Goal: Task Accomplishment & Management: Manage account settings

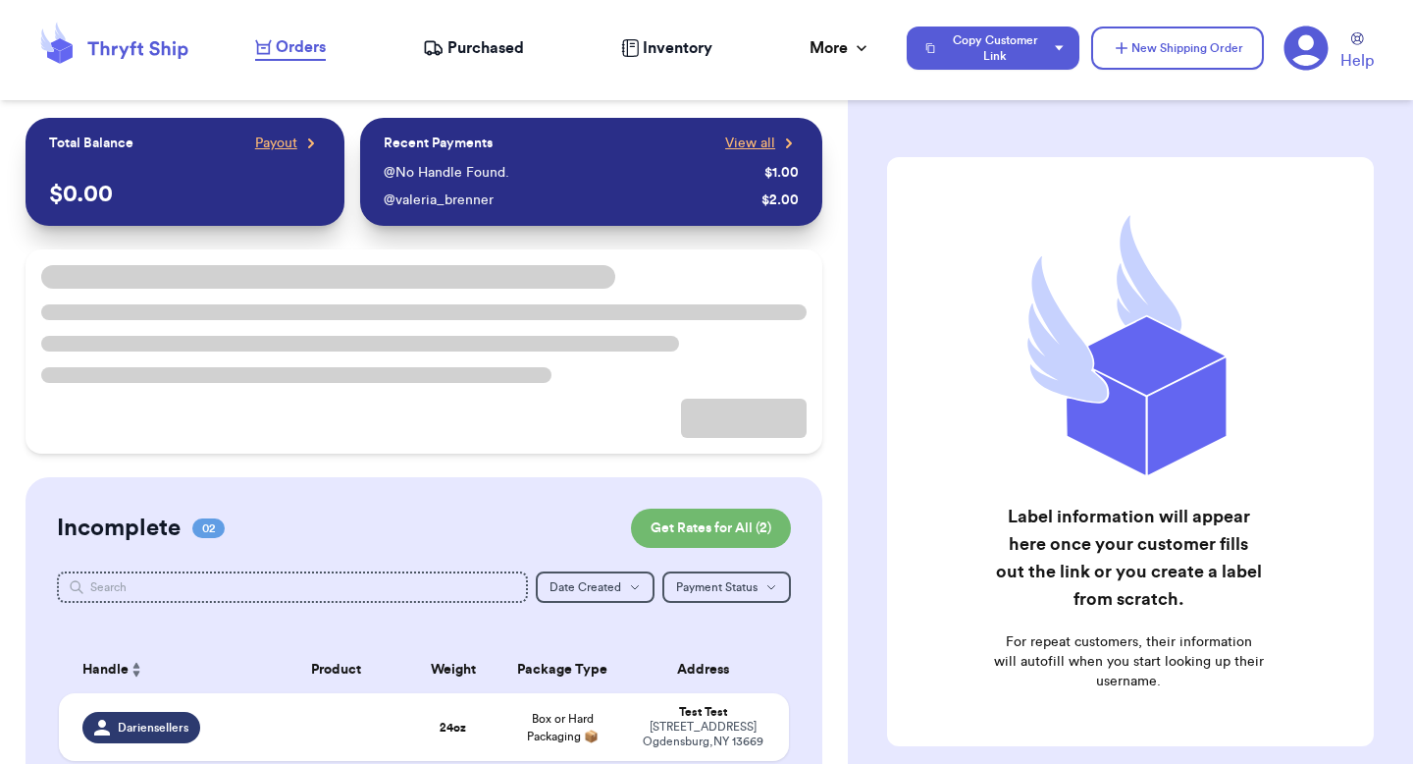
click at [1328, 42] on icon at bounding box center [1306, 48] width 45 height 45
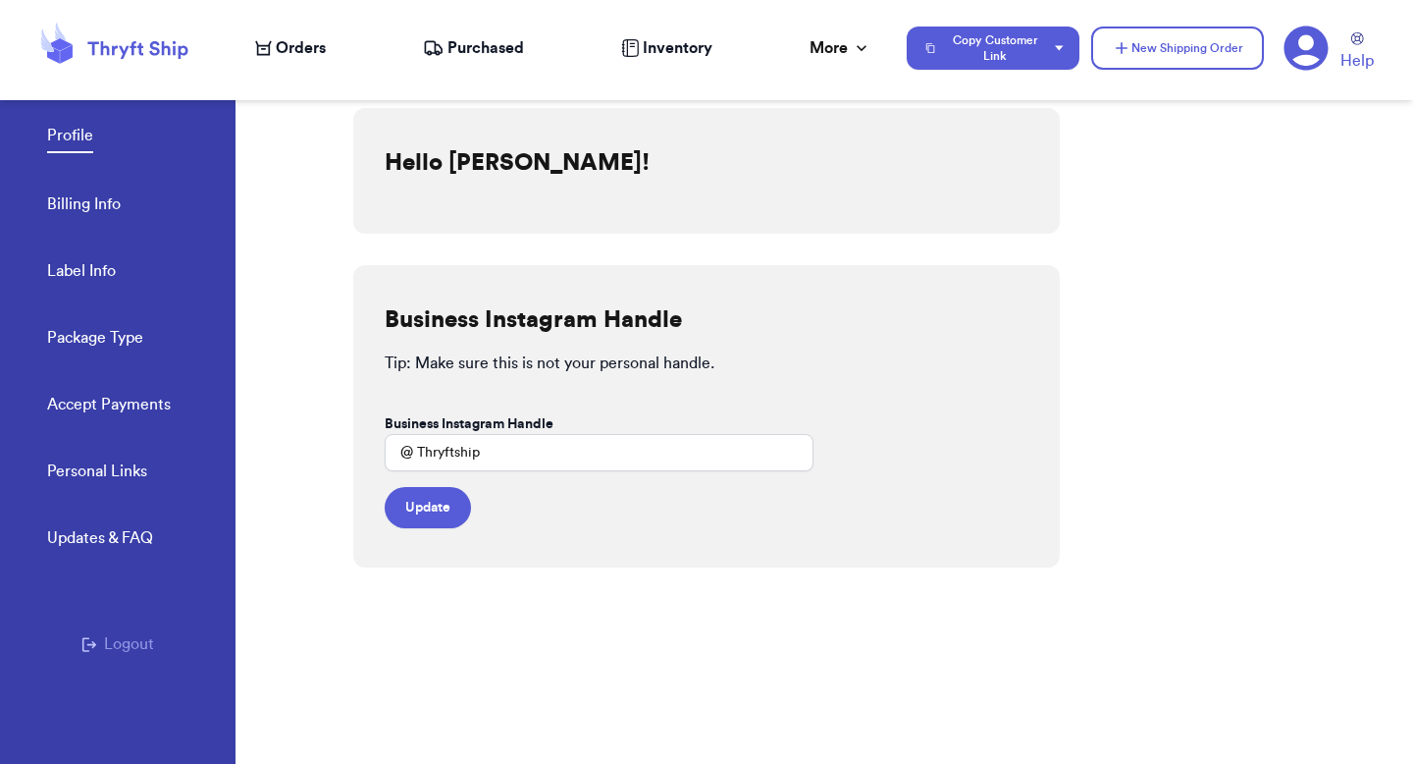
click at [57, 197] on link "Billing Info" at bounding box center [84, 205] width 74 height 27
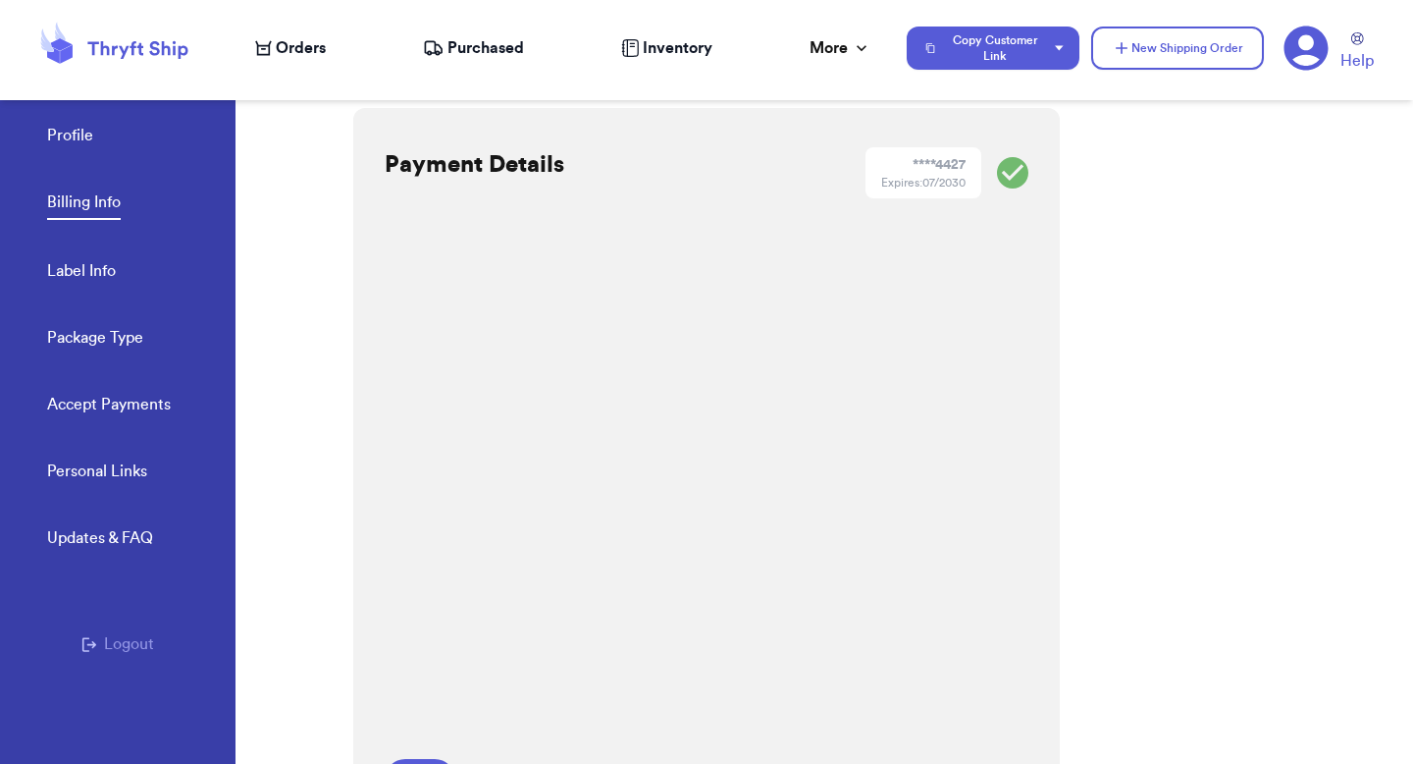
click at [79, 270] on link "Label Info" at bounding box center [81, 272] width 69 height 27
select select "GA"
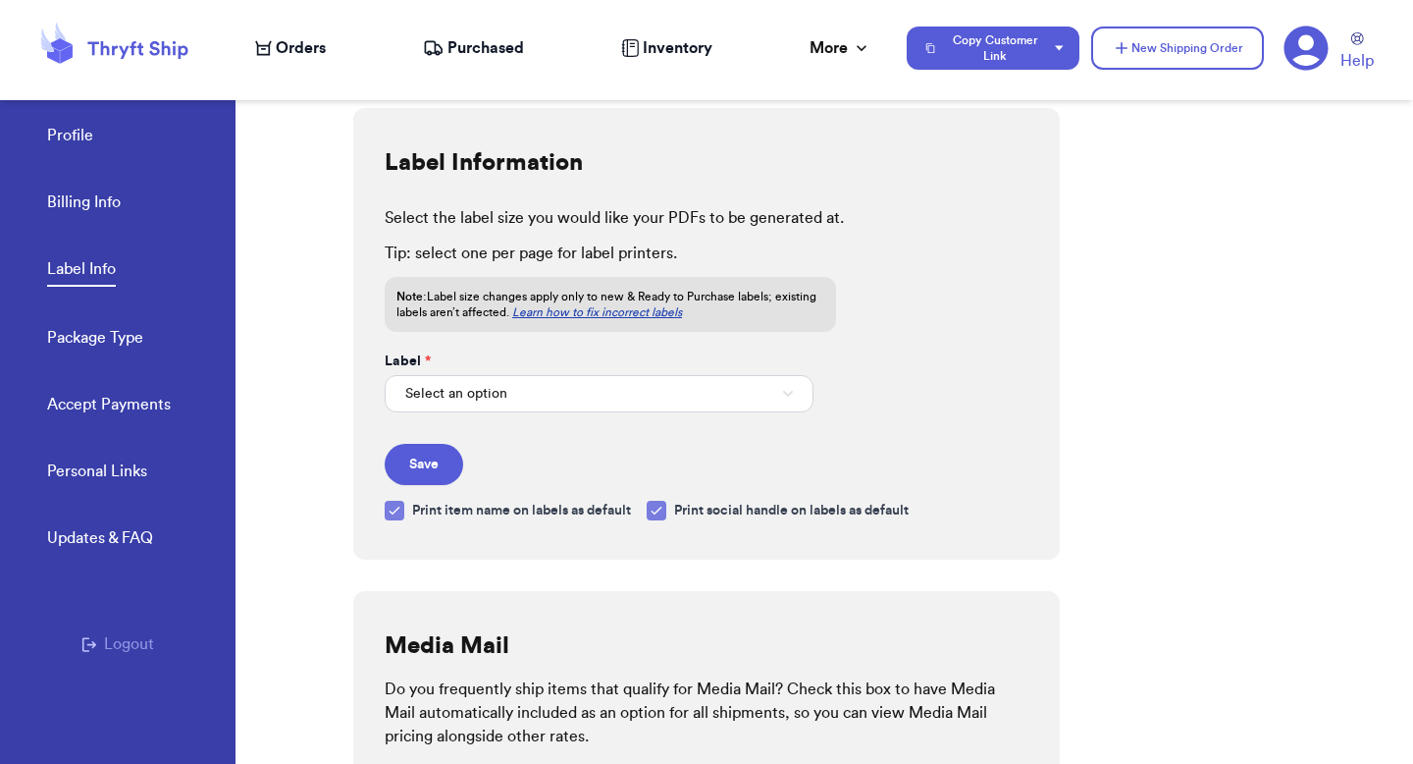
click at [82, 131] on link "Profile" at bounding box center [70, 137] width 46 height 27
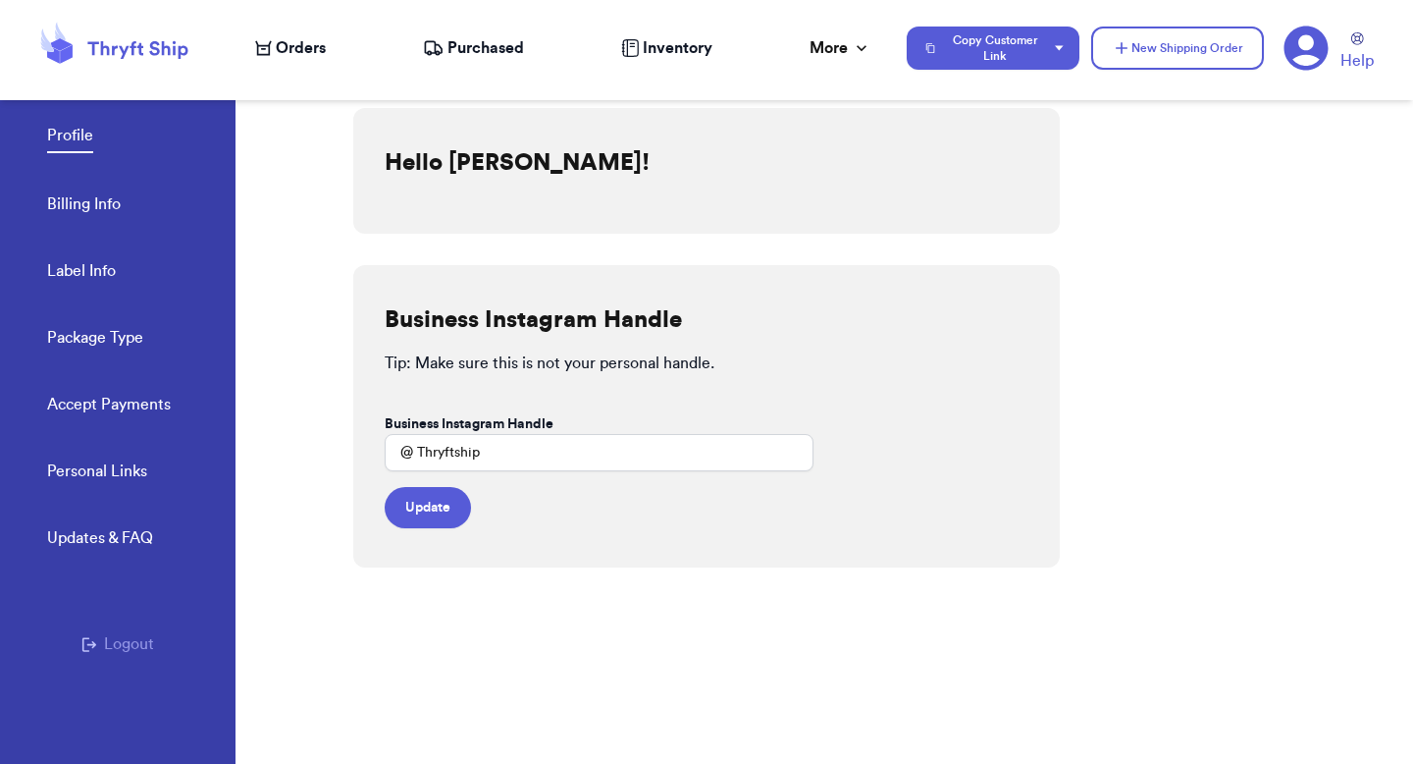
click at [418, 354] on p "Tip: Make sure this is not your personal handle." at bounding box center [707, 363] width 644 height 24
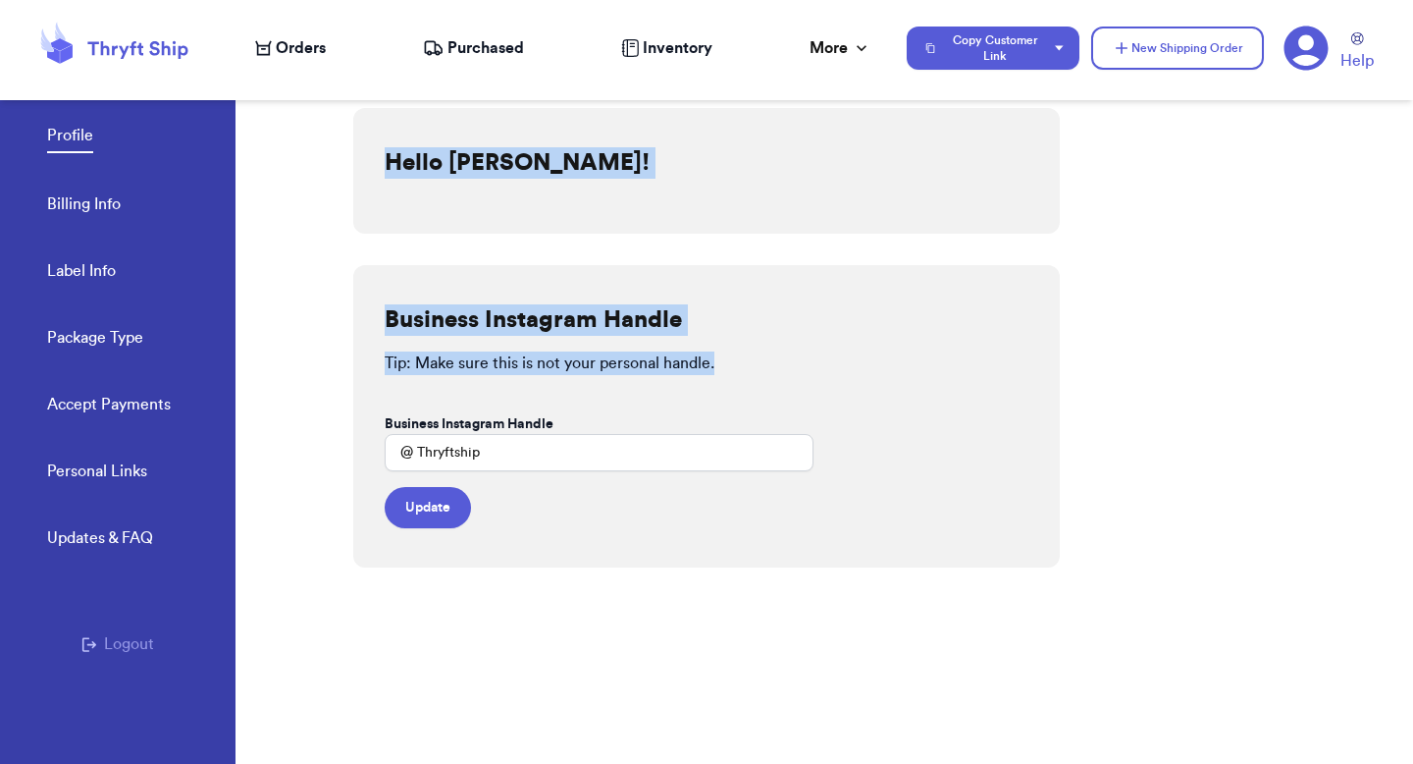
drag, startPoint x: 727, startPoint y: 364, endPoint x: 348, endPoint y: 327, distance: 380.7
click at [348, 327] on div "Profile Billing Info Label Info Package Type Accept Payments Personal Links Upd…" at bounding box center [706, 382] width 1413 height 764
copy div "Hello [PERSON_NAME]! Business Instagram Handle Tip: Make sure this is not your …"
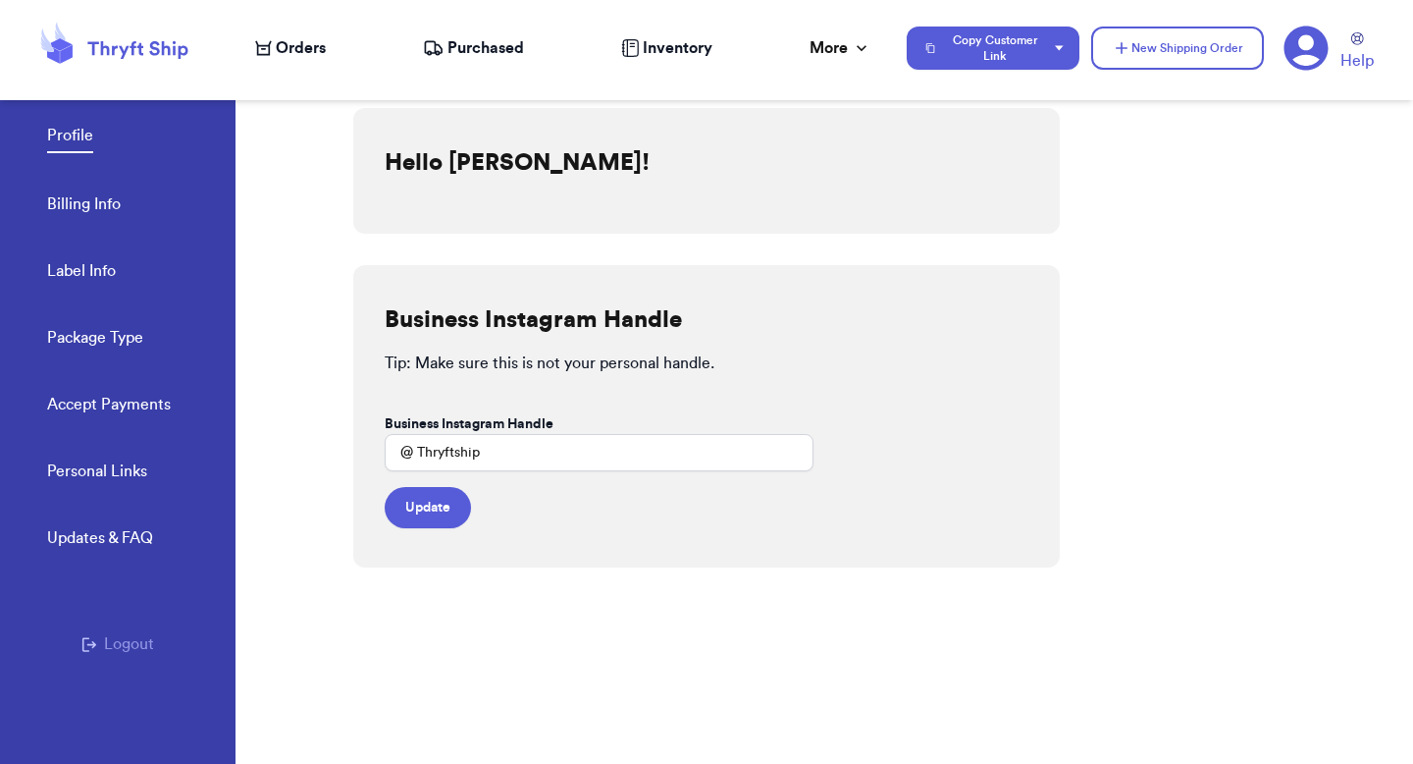
click at [532, 376] on div "Business Instagram Handle Tip: Make sure this is not your personal handle. Busi…" at bounding box center [706, 416] width 707 height 302
click at [532, 364] on p "Tip: Make sure this is not your personal handle." at bounding box center [707, 363] width 644 height 24
copy p "Tip: Make sure this is not your personal handle."
